Goal: Information Seeking & Learning: Learn about a topic

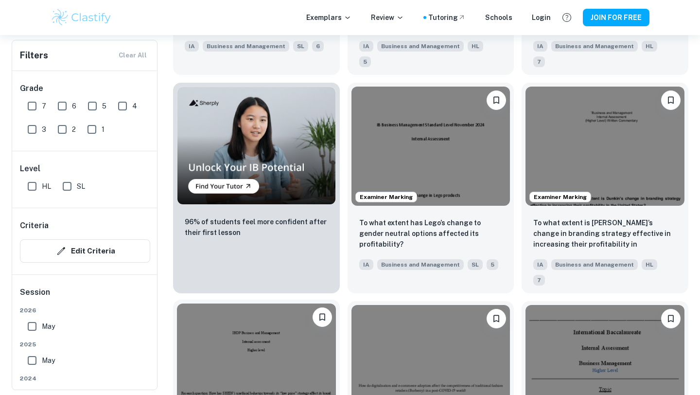
scroll to position [546, 0]
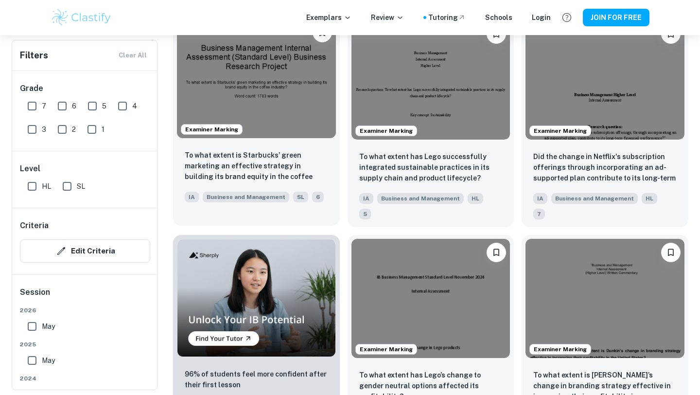
click at [298, 81] on img at bounding box center [256, 78] width 159 height 119
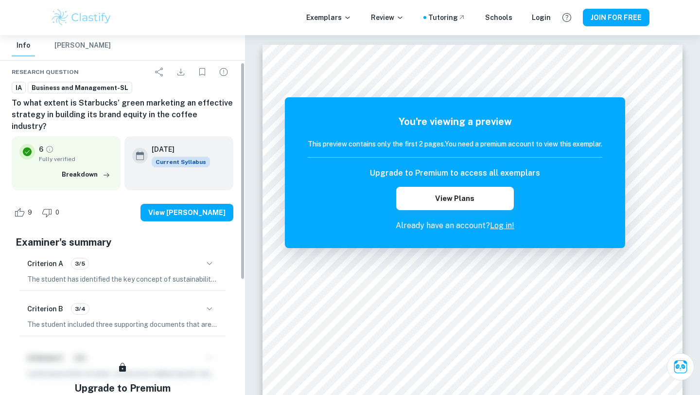
scroll to position [133, 0]
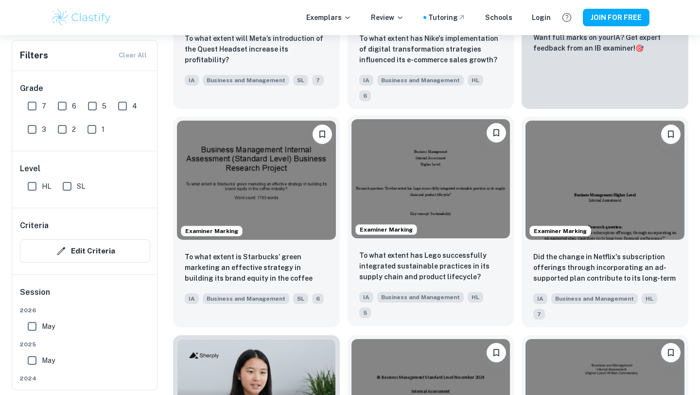
scroll to position [252, 0]
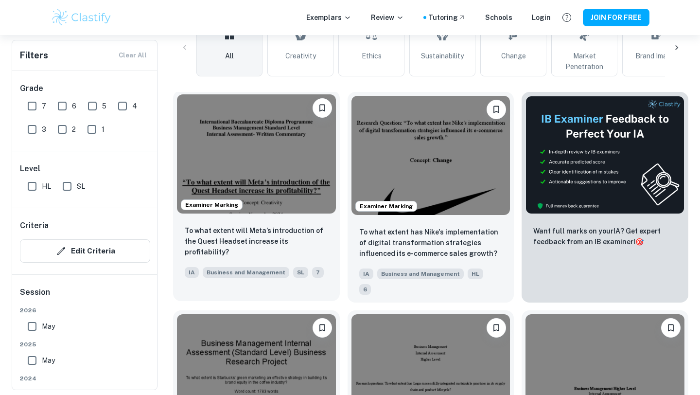
click at [261, 146] on img at bounding box center [256, 153] width 159 height 119
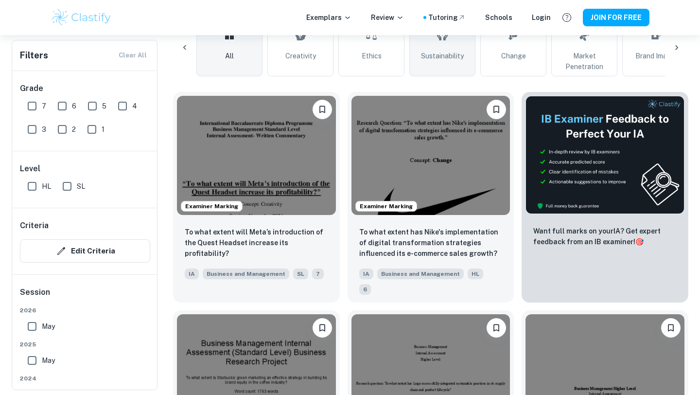
scroll to position [0, 20]
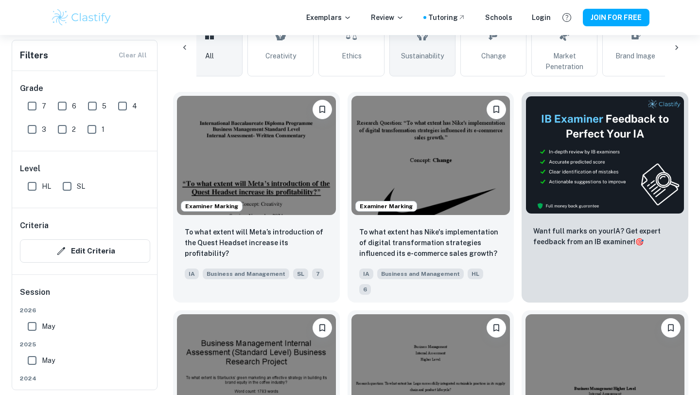
click at [419, 62] on link "Sustainability" at bounding box center [422, 47] width 66 height 57
type input "Sustainability"
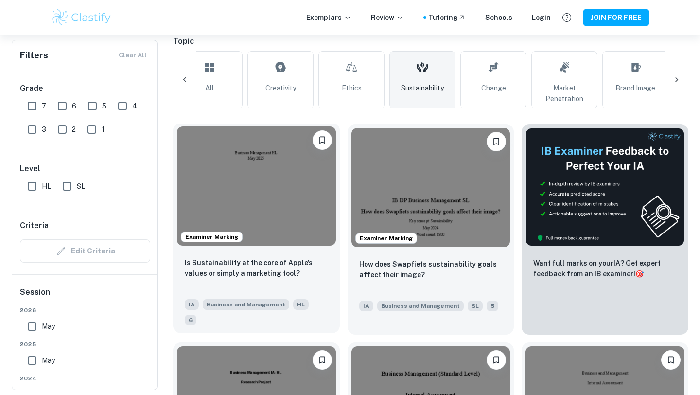
scroll to position [239, 0]
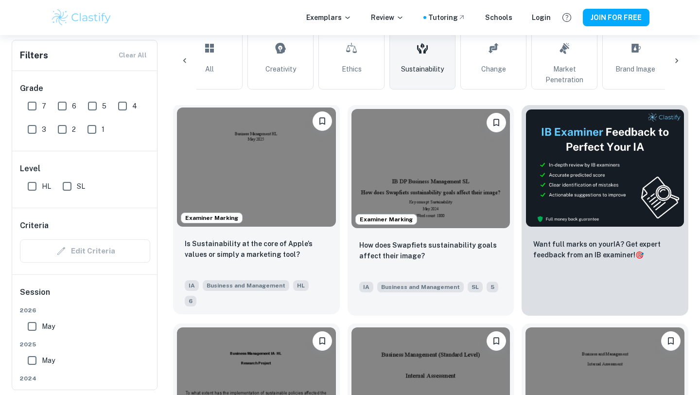
click at [294, 184] on img at bounding box center [256, 166] width 159 height 119
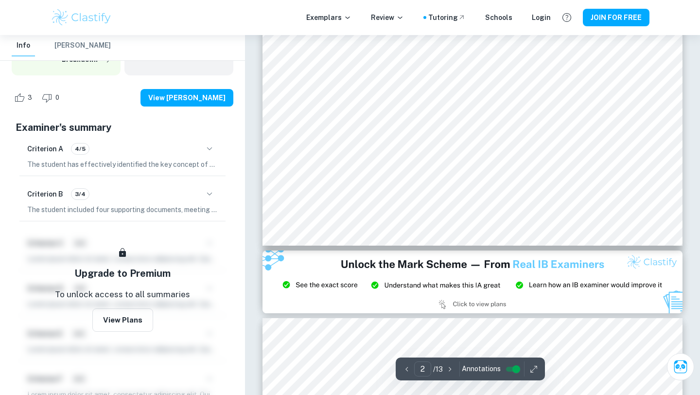
scroll to position [1118, 0]
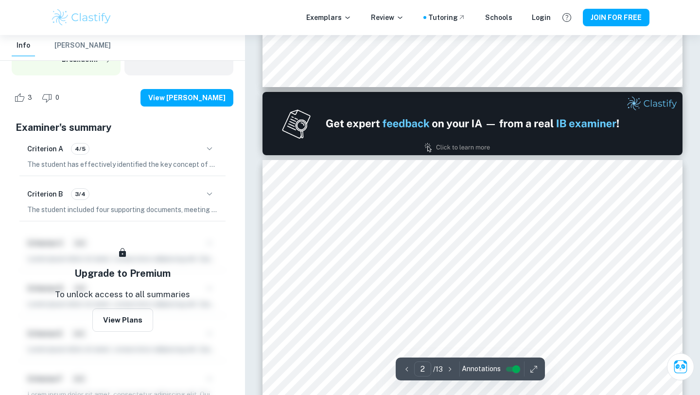
type input "1"
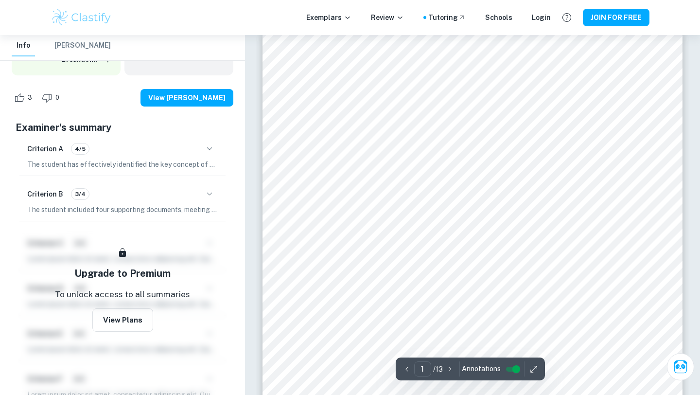
scroll to position [0, 0]
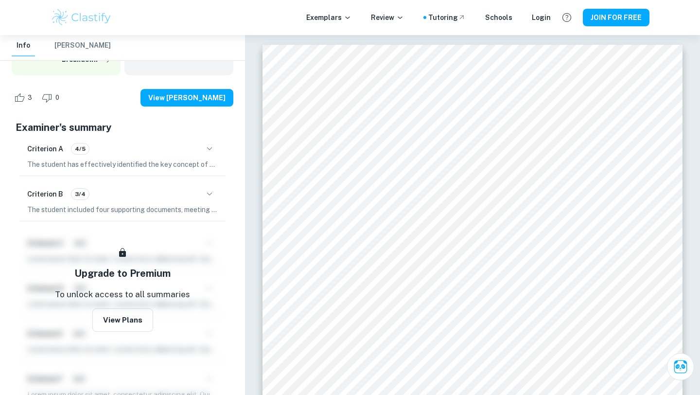
click at [207, 193] on icon "button" at bounding box center [210, 194] width 12 height 12
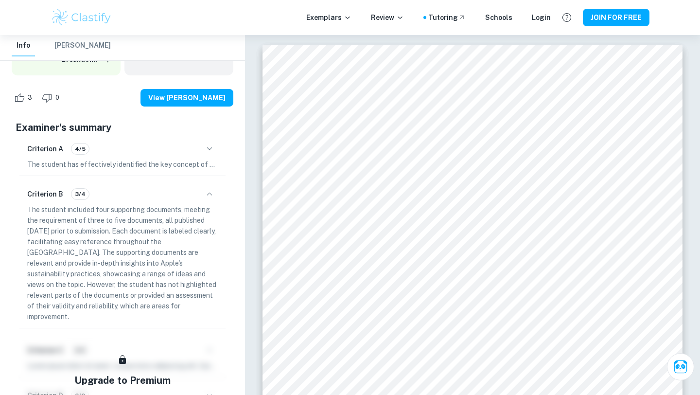
click at [208, 152] on icon "button" at bounding box center [210, 149] width 12 height 12
